Goal: Find specific page/section: Find specific page/section

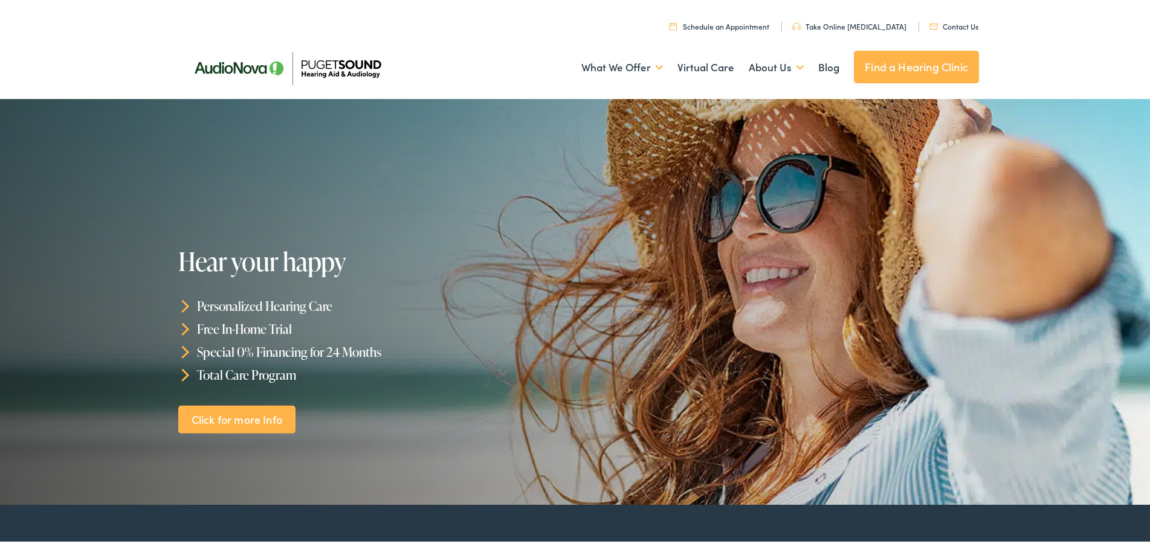
click at [955, 24] on link "Contact Us" at bounding box center [953, 24] width 49 height 10
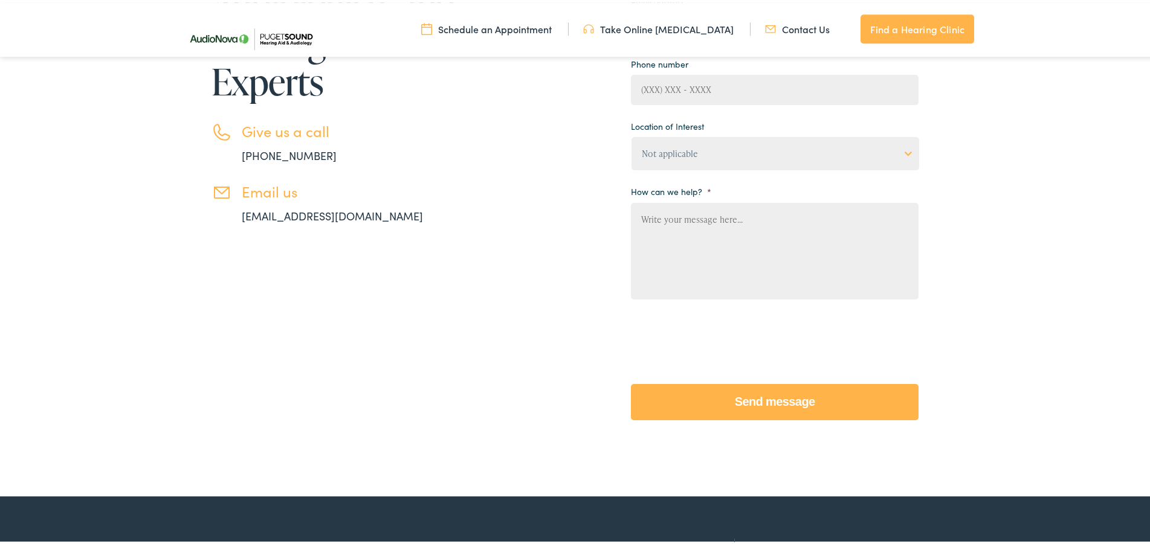
scroll to position [493, 0]
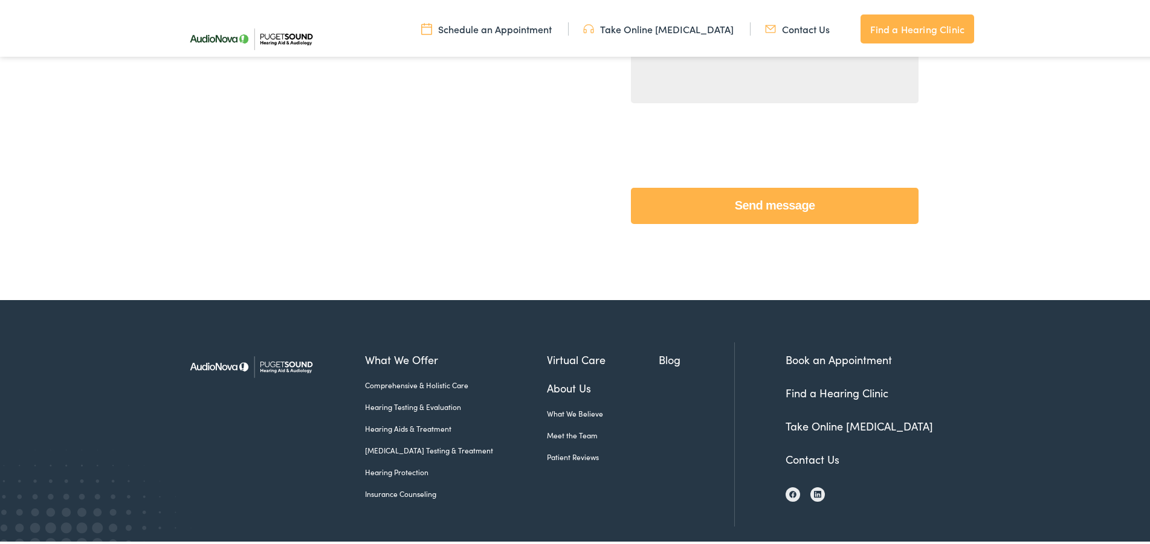
click at [840, 391] on link "Find a Hearing Clinic" at bounding box center [836, 390] width 103 height 15
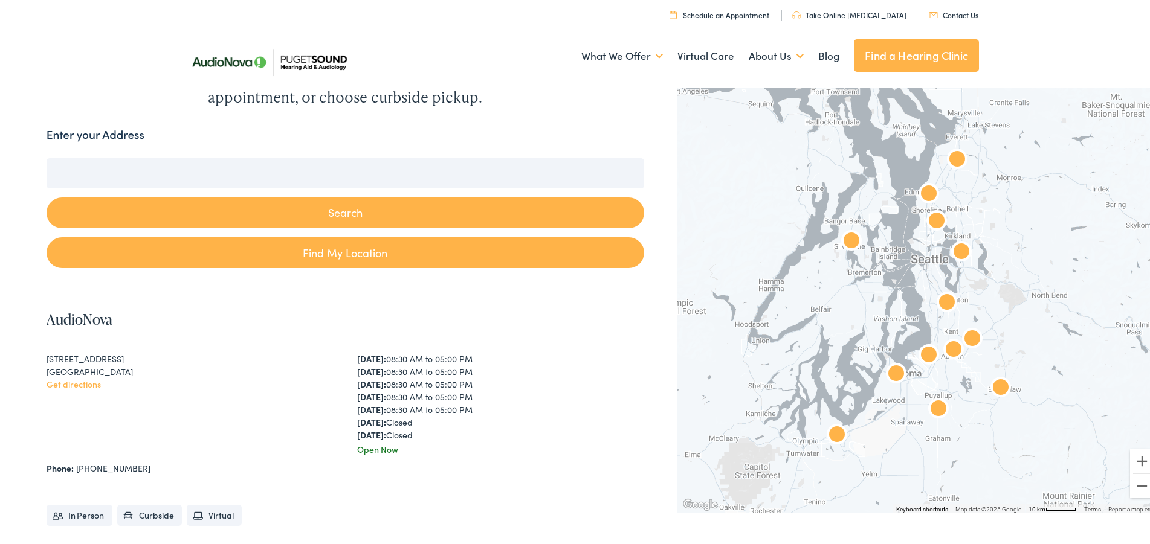
scroll to position [123, 0]
click at [889, 370] on img "AudioNova" at bounding box center [896, 372] width 29 height 29
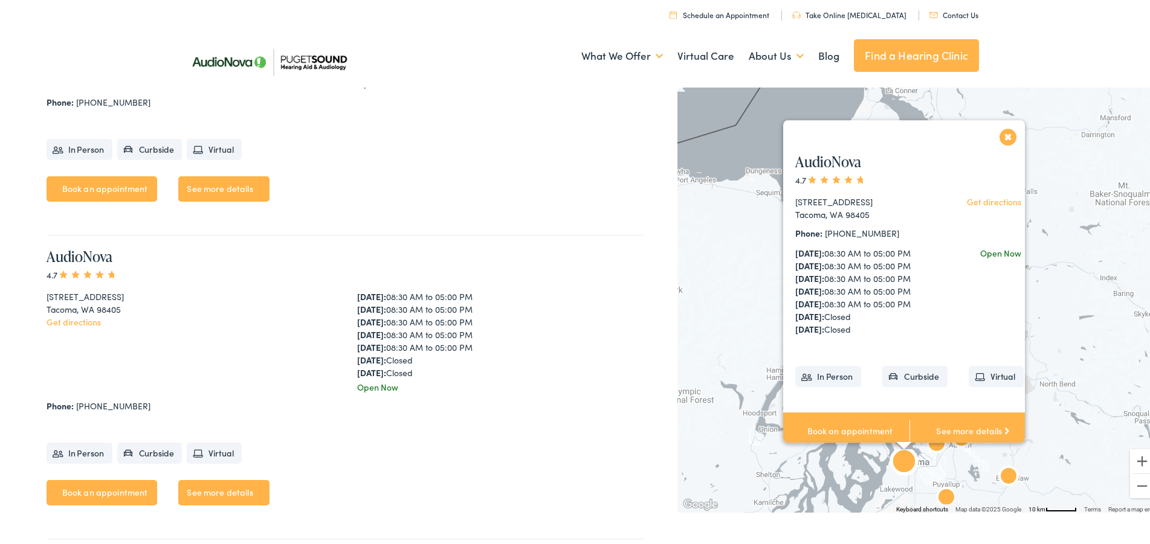
scroll to position [3649, 0]
